Goal: Information Seeking & Learning: Check status

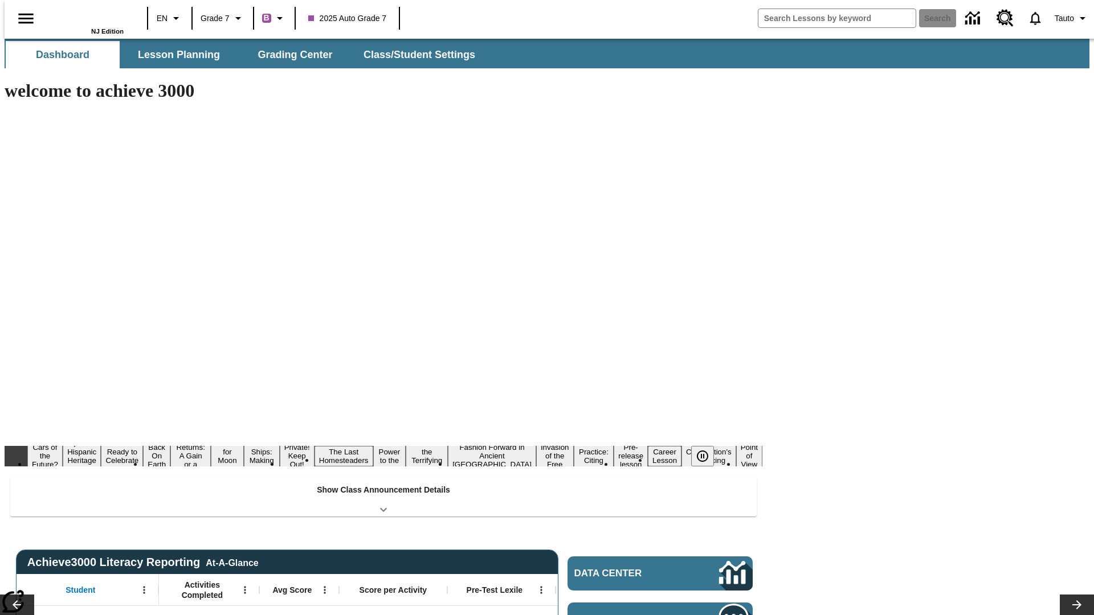
type input "-1"
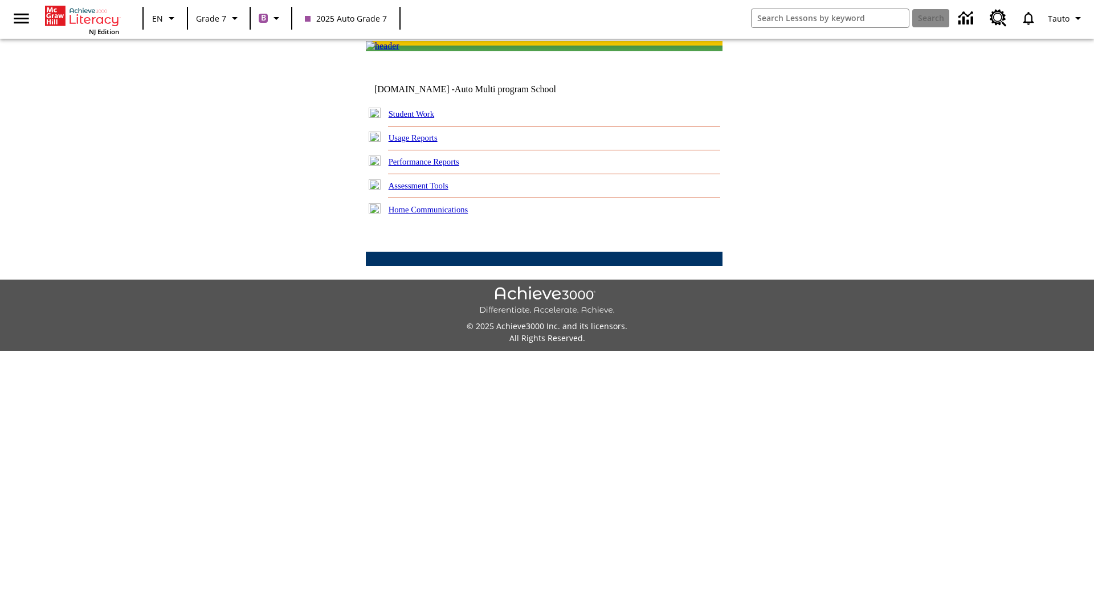
click at [436, 166] on link "Performance Reports" at bounding box center [424, 161] width 71 height 9
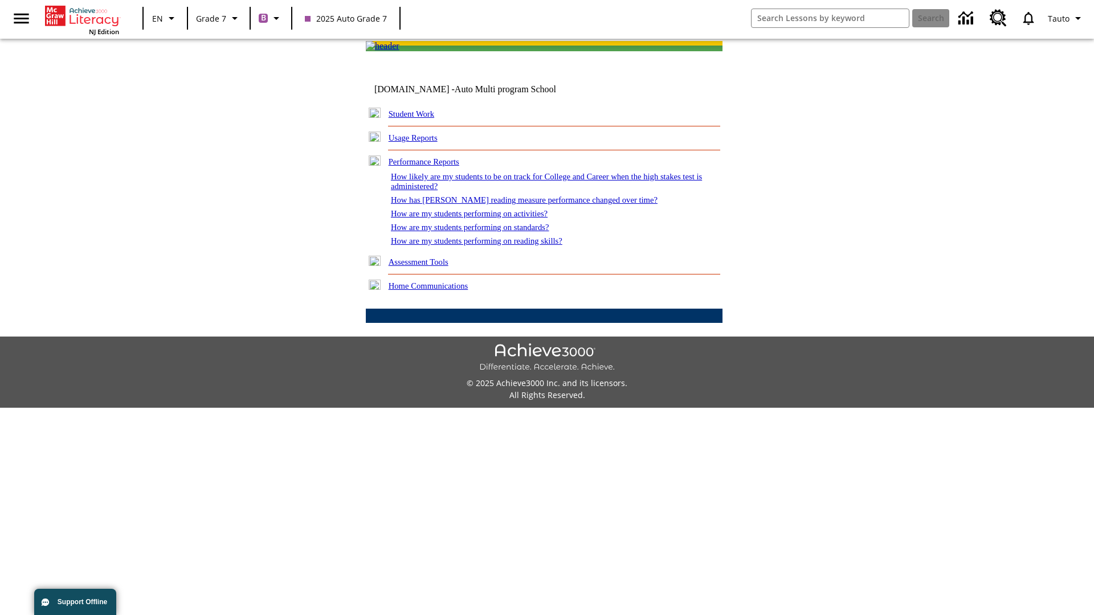
click at [480, 218] on link "How are my students performing on activities?" at bounding box center [469, 213] width 157 height 9
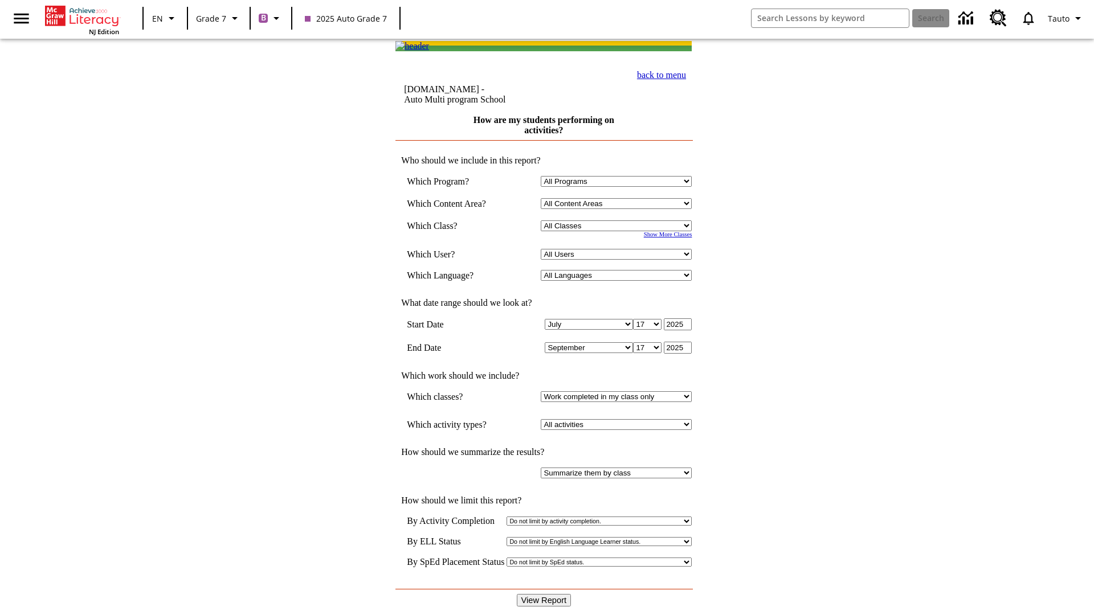
click at [545, 594] on input "View Report" at bounding box center [544, 600] width 55 height 13
select select "21437138"
select select "4"
click at [545, 594] on input "View Report" at bounding box center [544, 600] width 55 height 13
